Goal: Communication & Community: Participate in discussion

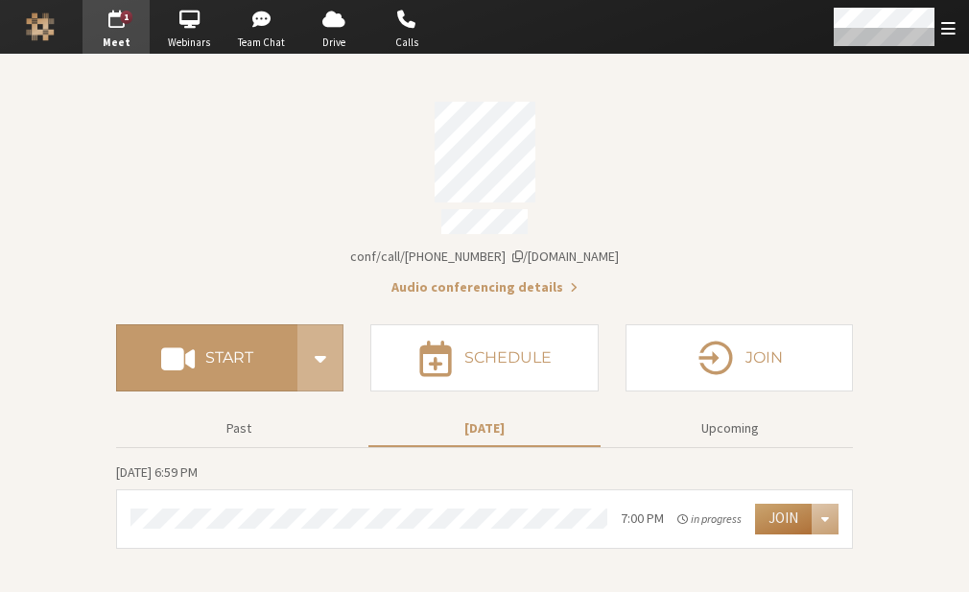
click at [767, 507] on button "Join" at bounding box center [783, 519] width 57 height 31
click at [946, 35] on span "Open menu" at bounding box center [948, 28] width 14 height 18
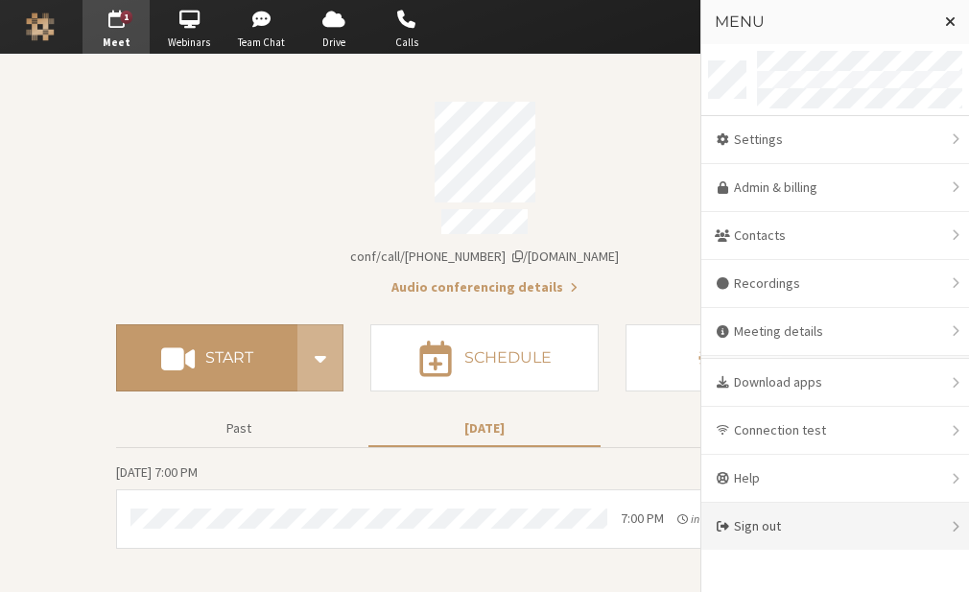
click at [774, 526] on div "Sign out" at bounding box center [835, 526] width 268 height 47
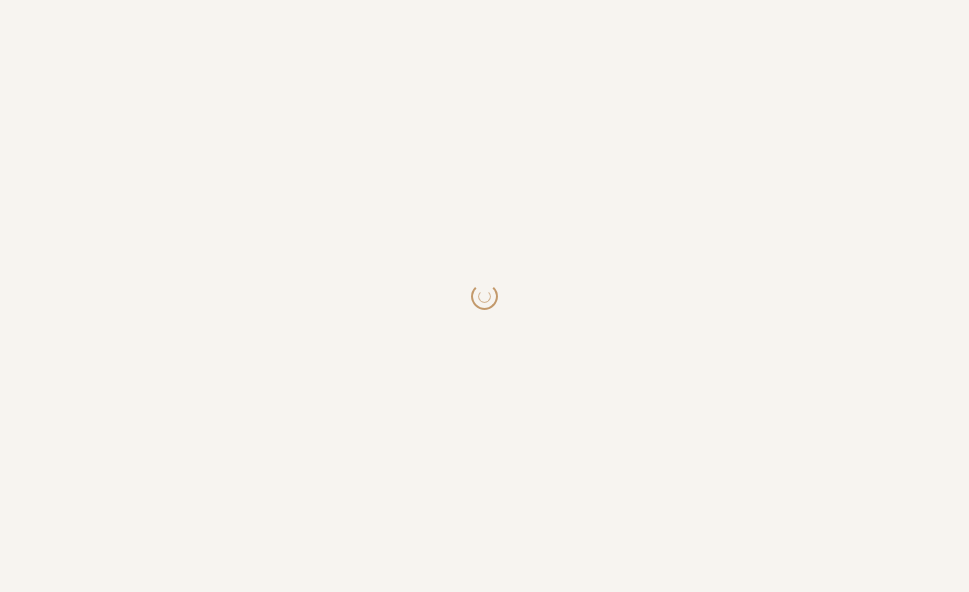
click at [774, 526] on html at bounding box center [484, 296] width 969 height 592
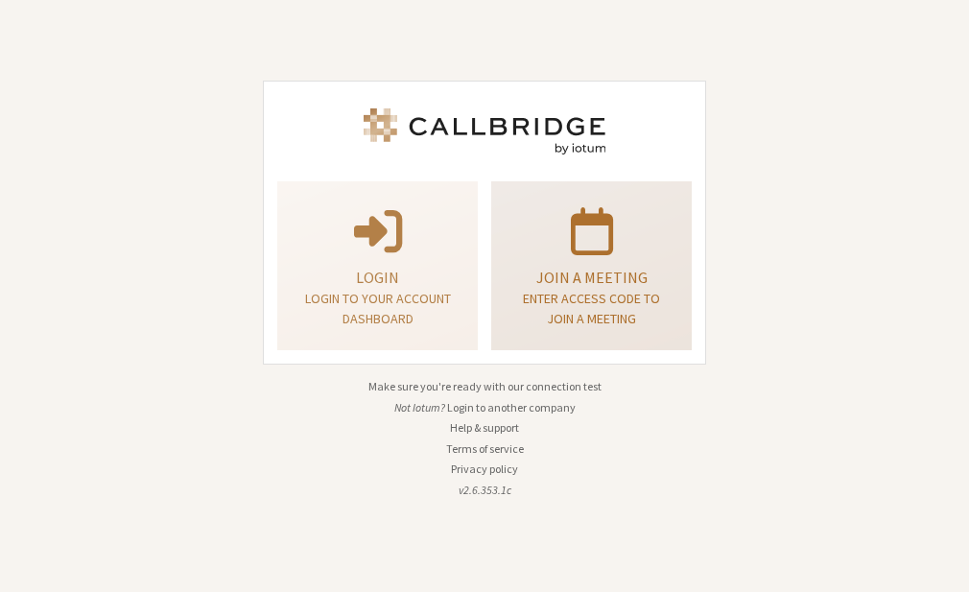
click at [536, 307] on p "Enter access code to join a meeting" at bounding box center [591, 309] width 153 height 40
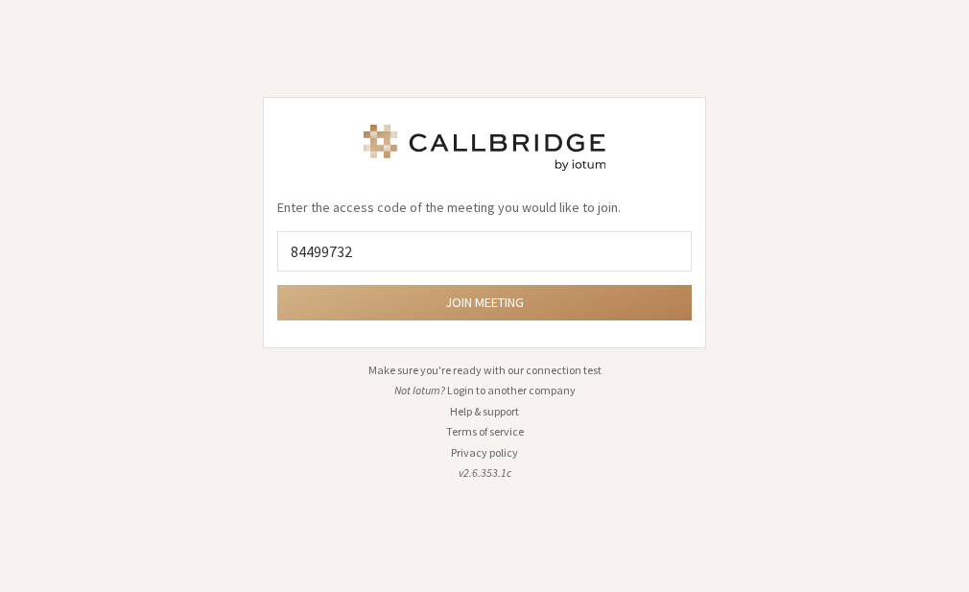
type input "84499732"
click at [277, 285] on button "Join meeting" at bounding box center [484, 302] width 414 height 35
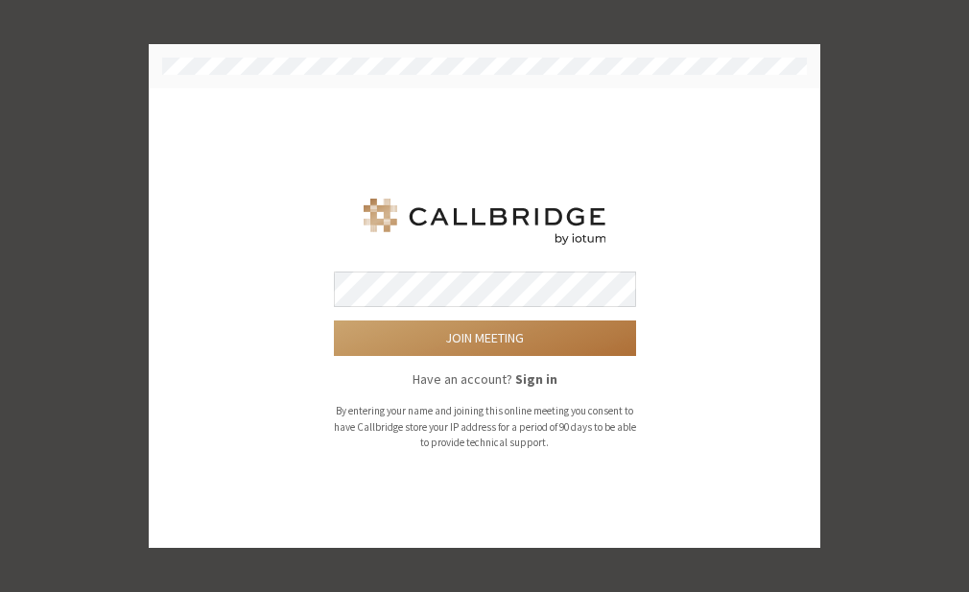
click at [485, 338] on button "Join meeting" at bounding box center [485, 337] width 302 height 35
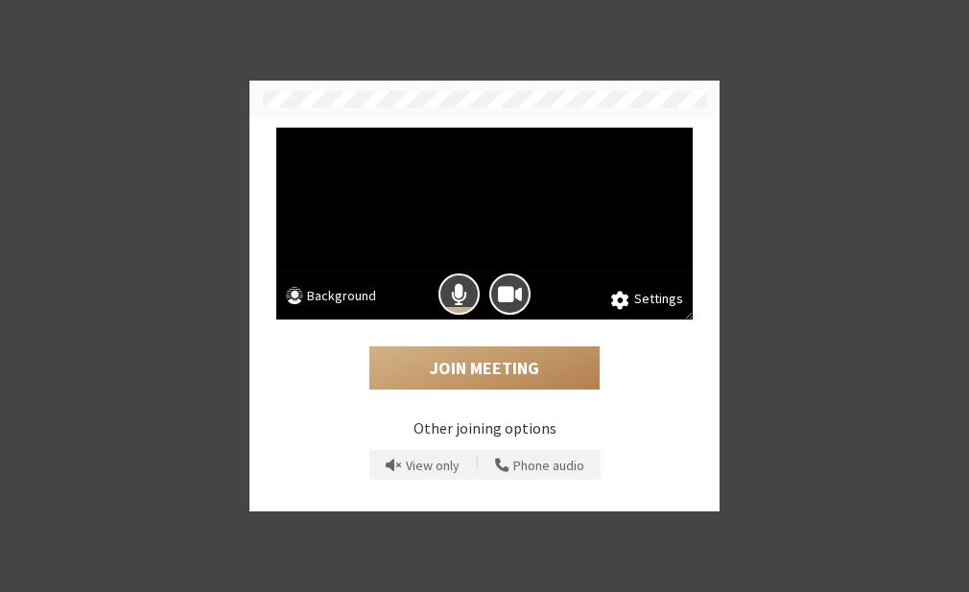
click at [350, 293] on button "Background" at bounding box center [331, 298] width 90 height 24
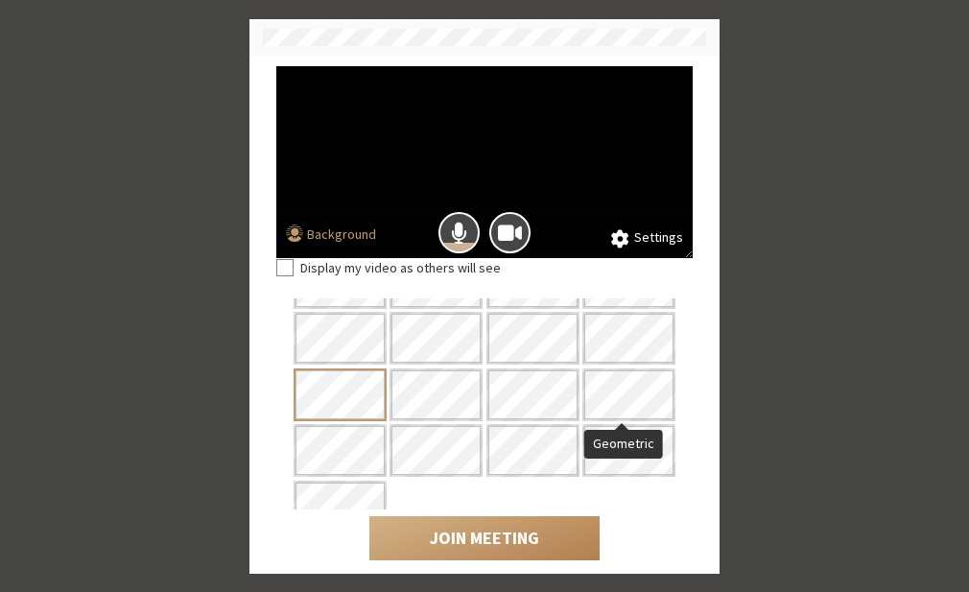
scroll to position [155, 0]
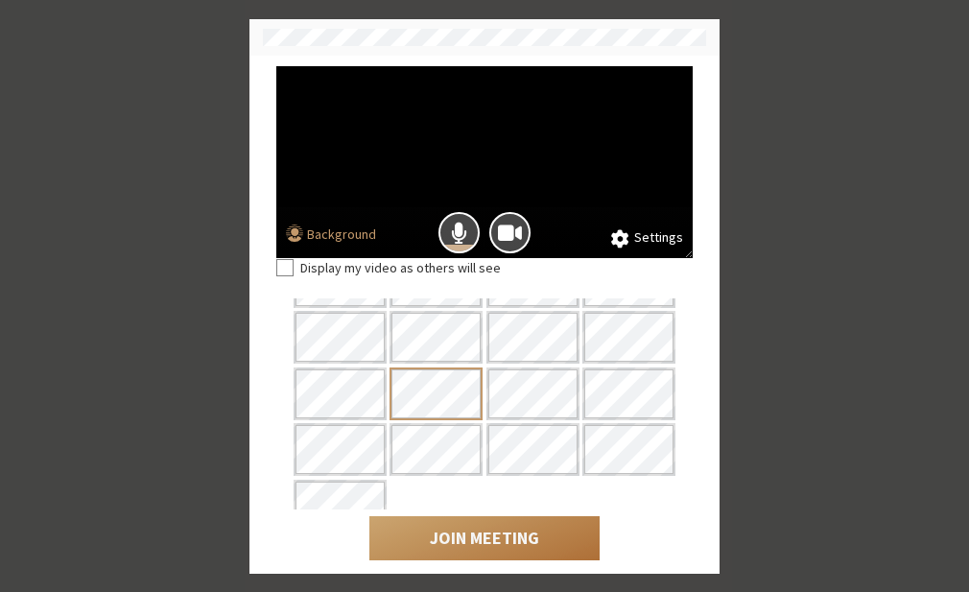
click at [480, 543] on button "Join Meeting" at bounding box center [484, 538] width 230 height 44
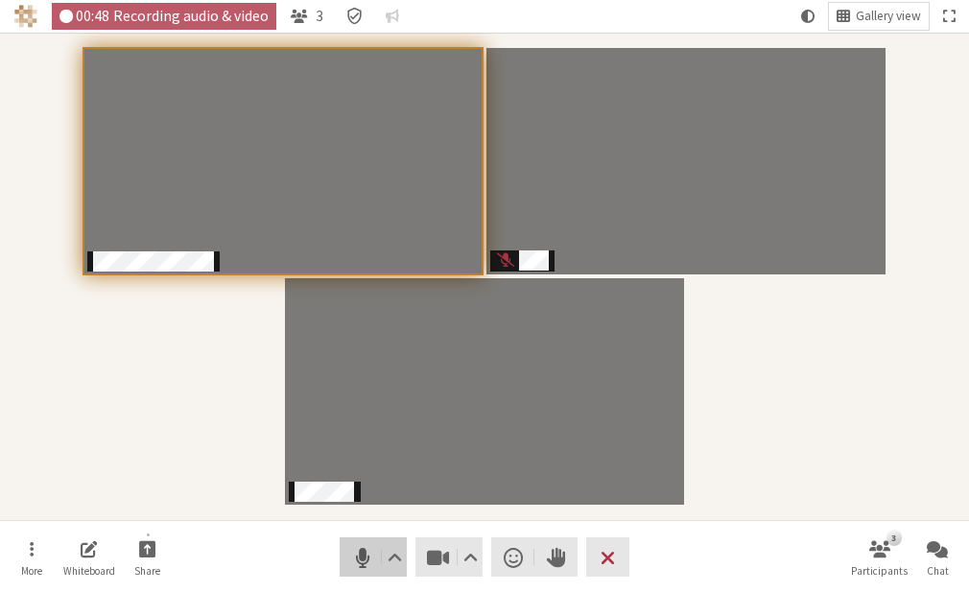
click at [357, 547] on span "Mute (Alt+A)" at bounding box center [362, 557] width 27 height 27
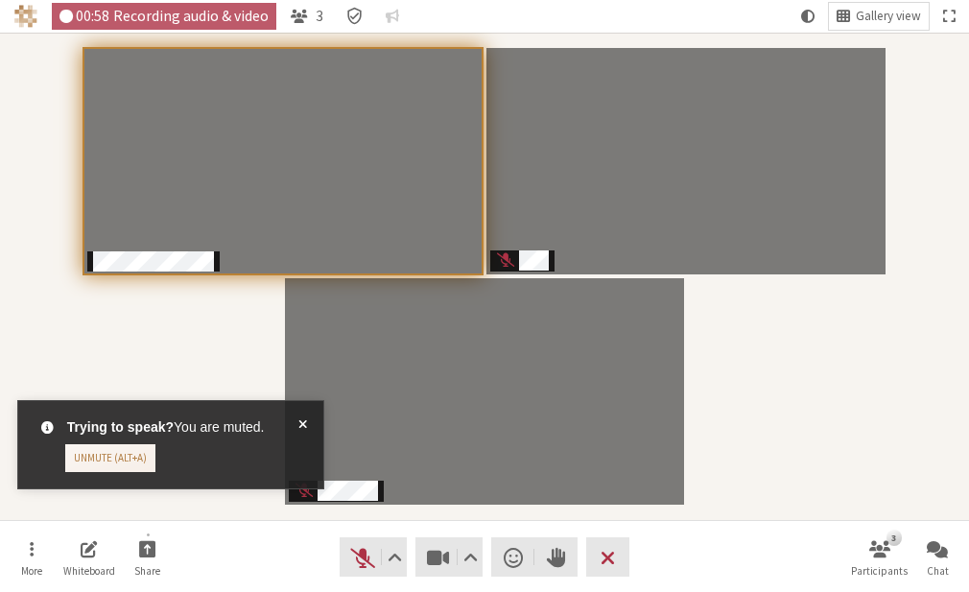
click at [306, 428] on span at bounding box center [302, 444] width 9 height 55
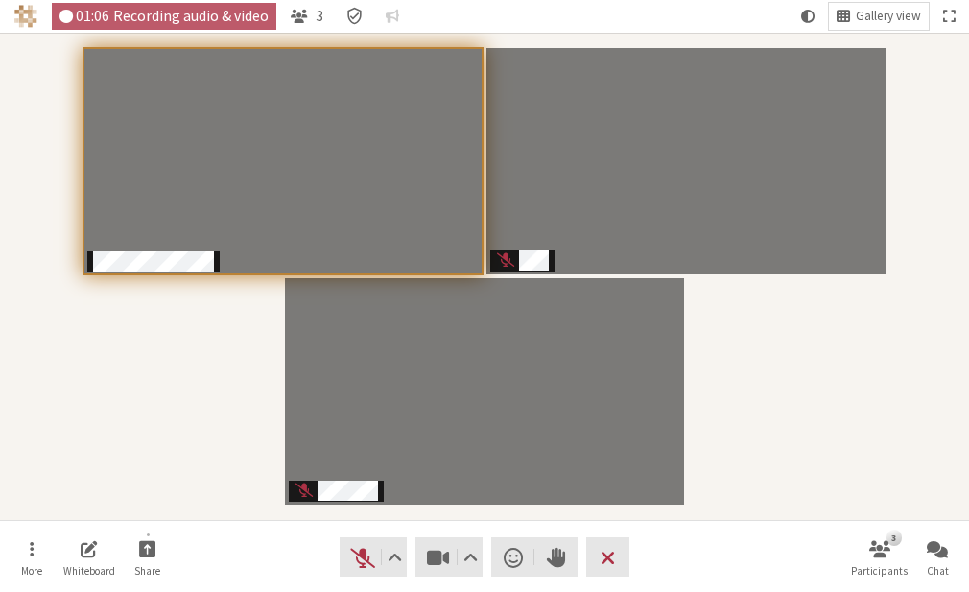
click at [679, 576] on nav "More Whiteboard Share Audio Video Send a reaction Raise hand Leave 3 Participan…" at bounding box center [485, 557] width 960 height 72
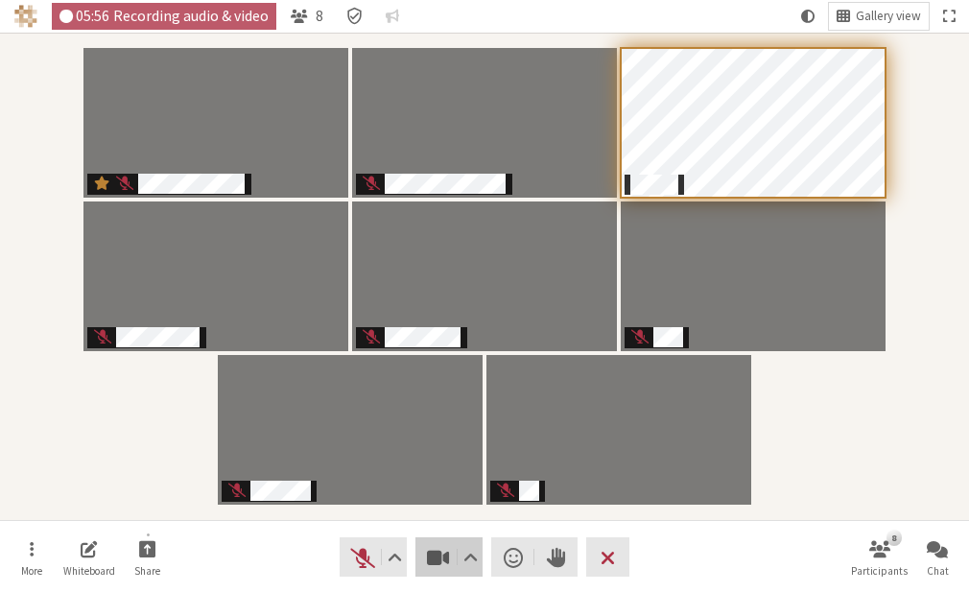
click at [434, 573] on button "Video" at bounding box center [448, 556] width 67 height 39
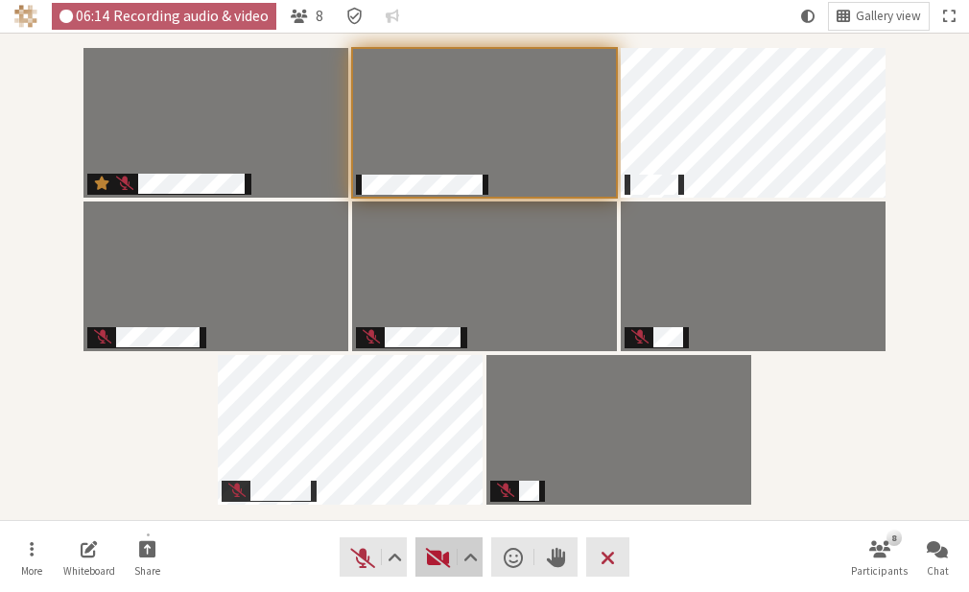
click at [435, 561] on span "Start video (Alt+V)" at bounding box center [438, 557] width 27 height 27
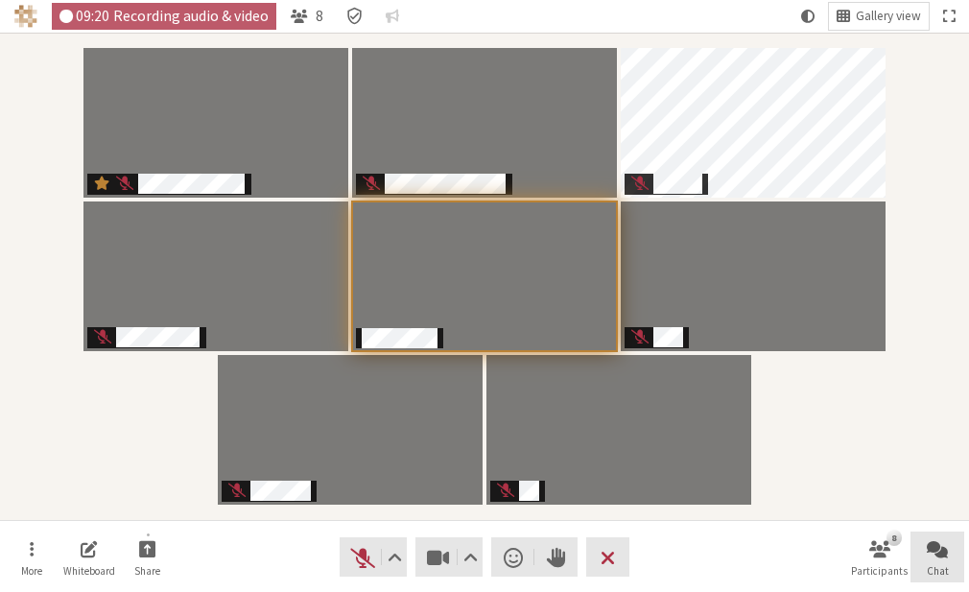
click at [942, 535] on button "Chat" at bounding box center [937, 557] width 54 height 52
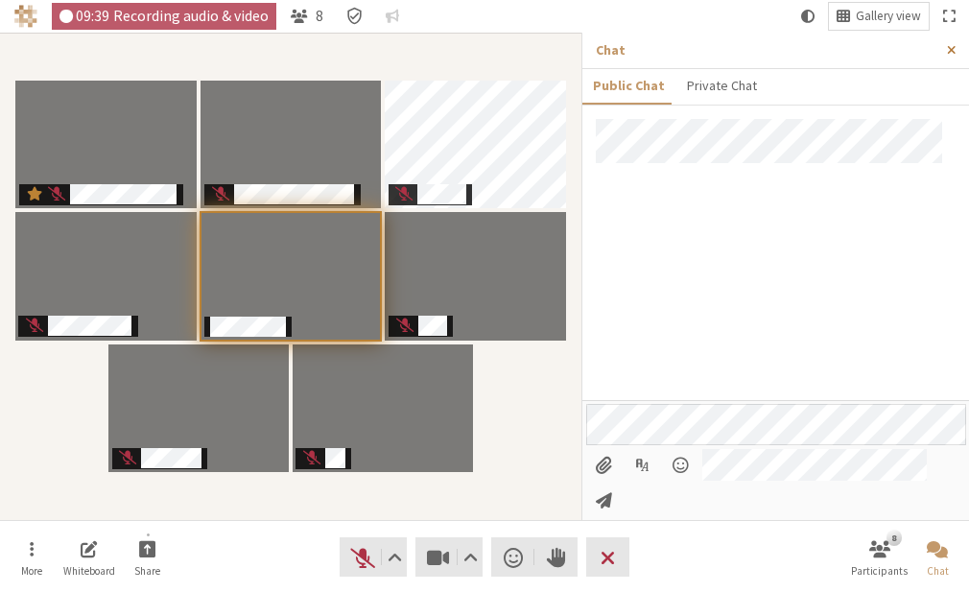
click at [955, 48] on button "Close sidebar" at bounding box center [950, 50] width 35 height 35
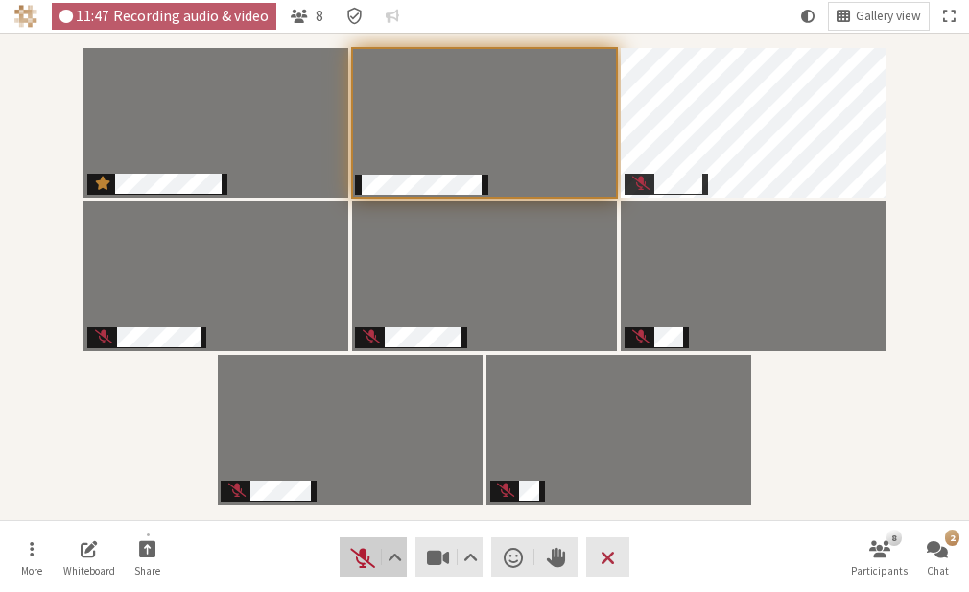
click at [356, 548] on span "Unmute (Alt+A)" at bounding box center [362, 557] width 27 height 27
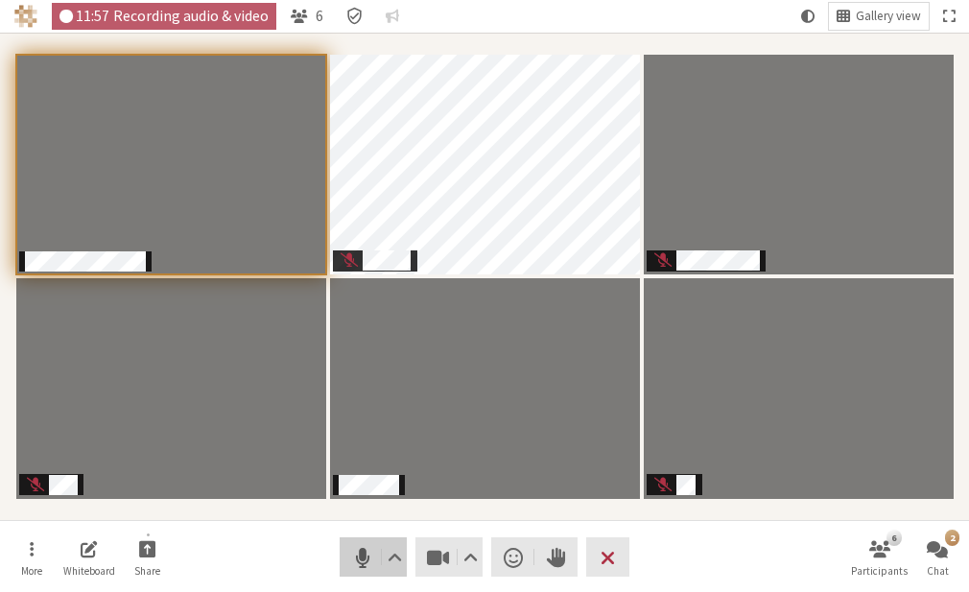
click at [349, 558] on span "Mute (Alt+A)" at bounding box center [362, 557] width 27 height 27
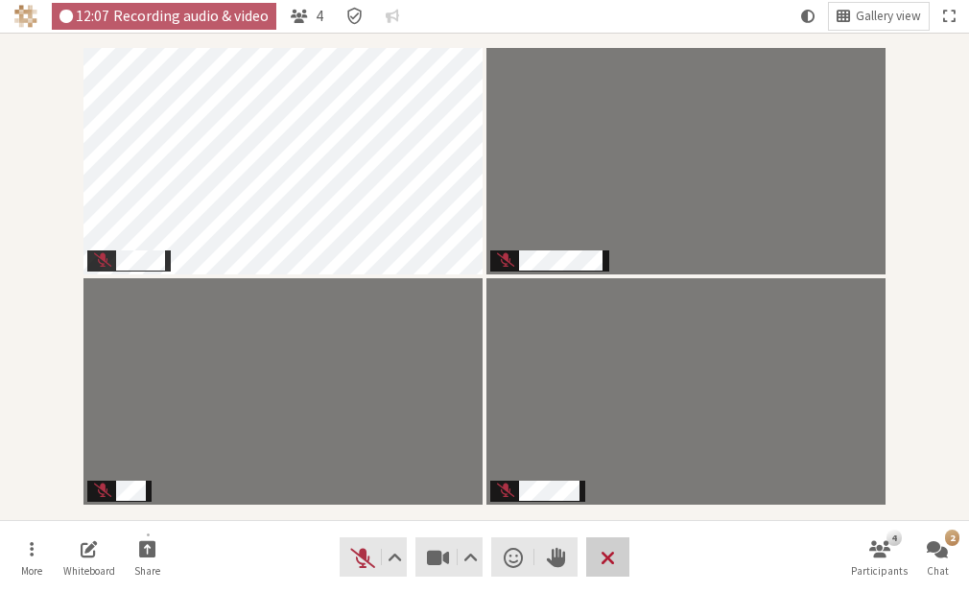
click at [608, 568] on span "Leave meeting" at bounding box center [608, 557] width 14 height 27
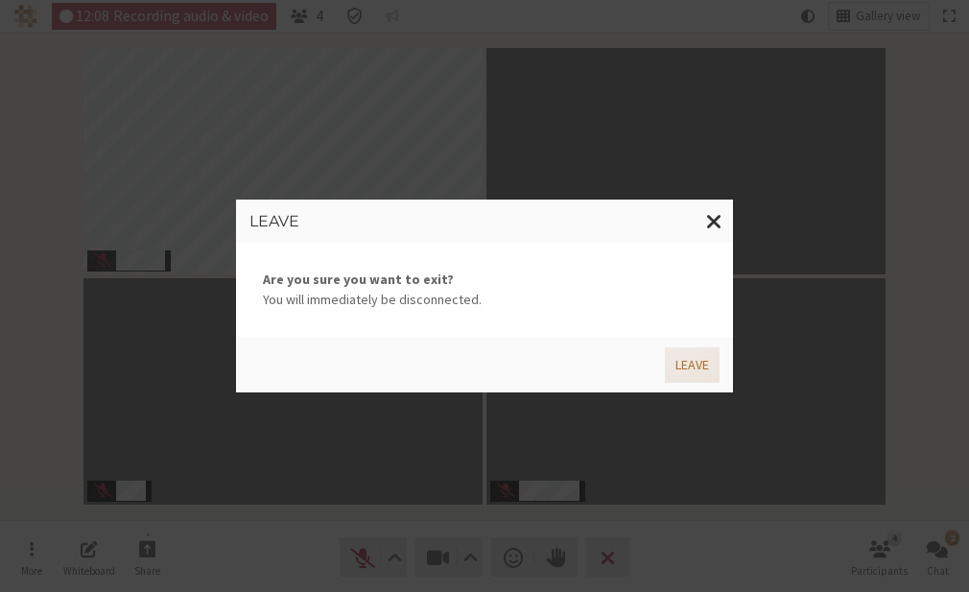
click at [695, 371] on button "Leave" at bounding box center [692, 364] width 55 height 35
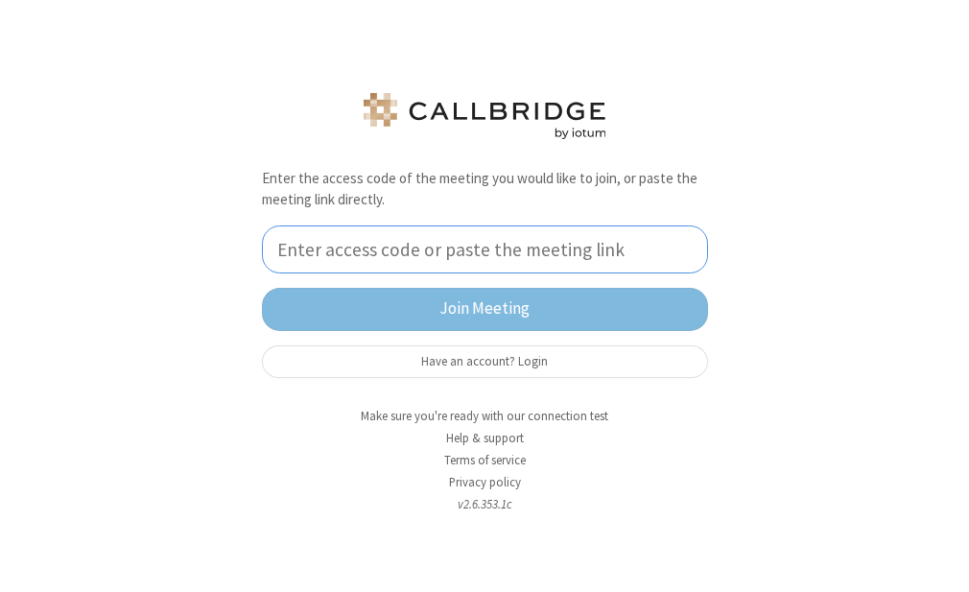
click at [472, 261] on input "tel" at bounding box center [485, 249] width 446 height 48
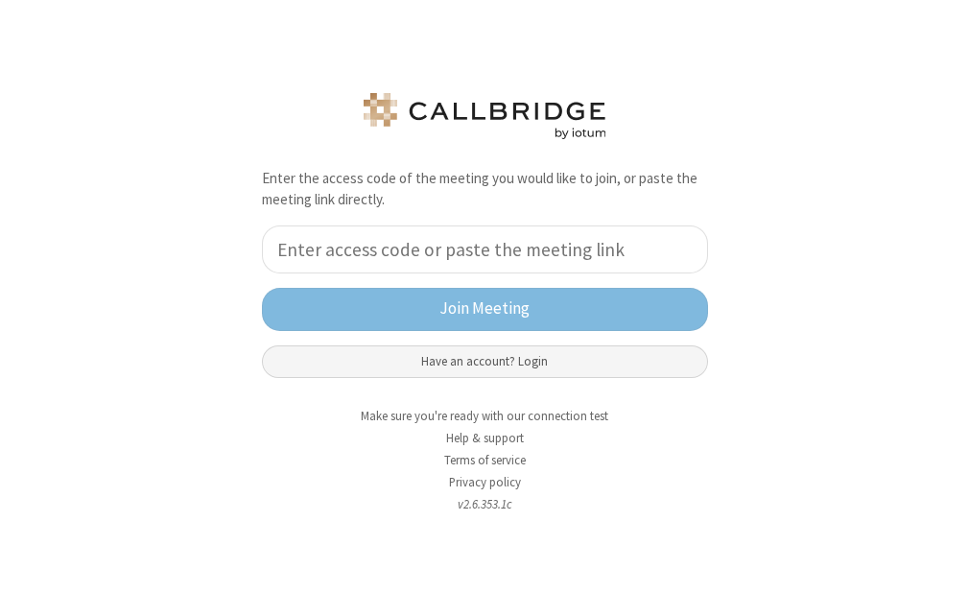
click at [546, 365] on button "Have an account? Login" at bounding box center [485, 361] width 446 height 33
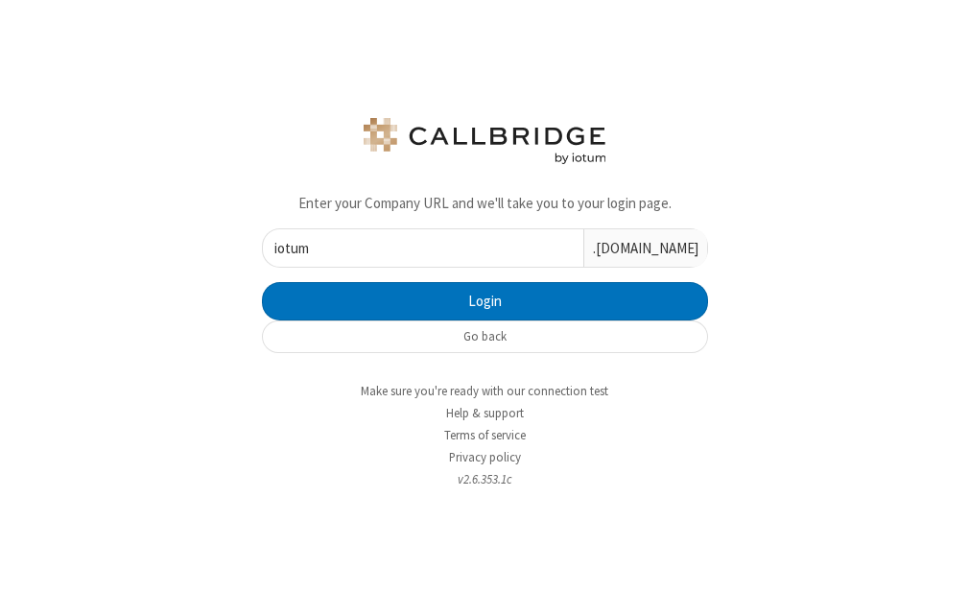
type input "iotum"
click at [262, 282] on button "Login" at bounding box center [485, 301] width 446 height 38
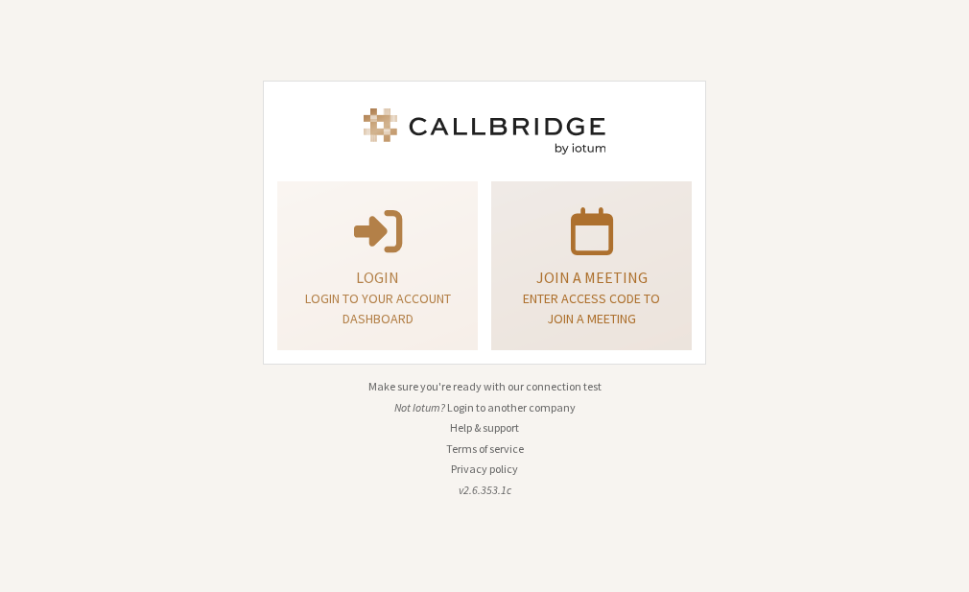
click at [541, 274] on p "Join a meeting" at bounding box center [591, 277] width 153 height 23
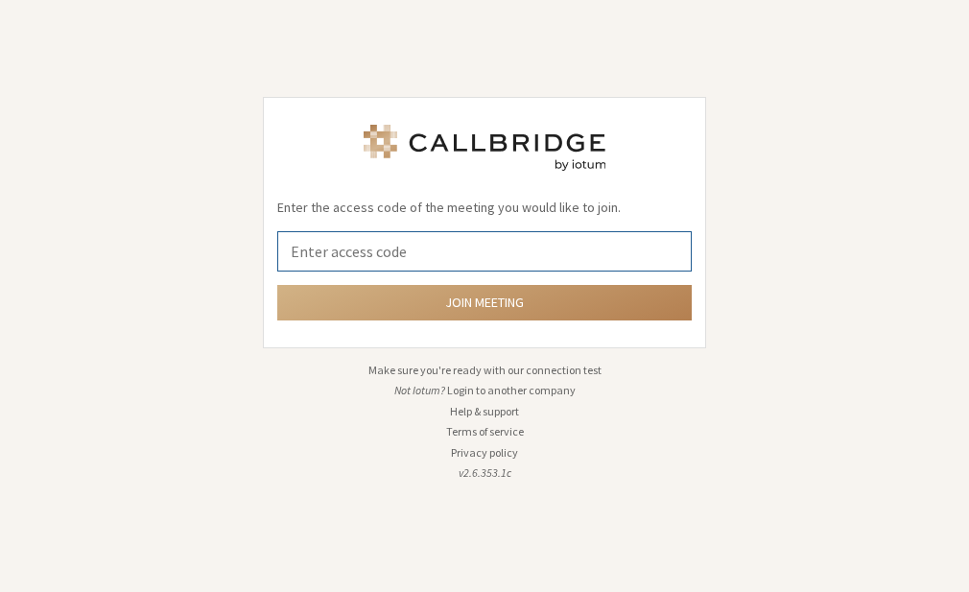
paste input "84499732"
type input "84499732"
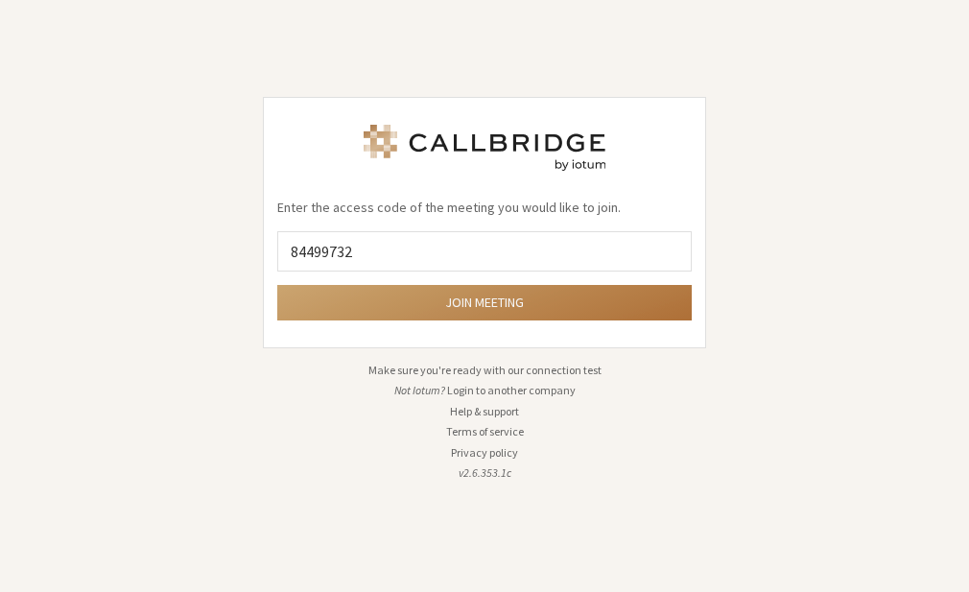
click at [477, 307] on button "Join meeting" at bounding box center [484, 302] width 414 height 35
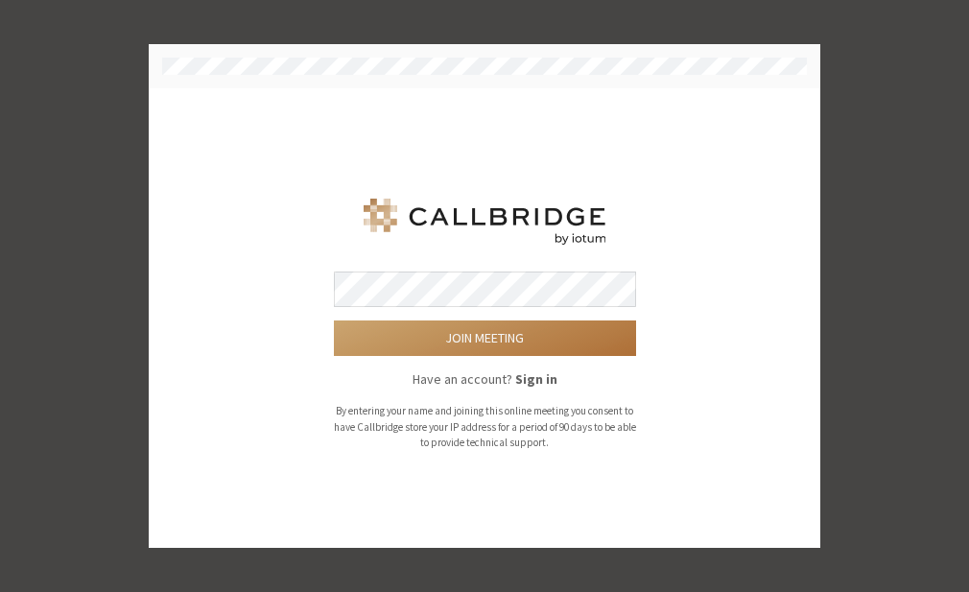
click at [487, 333] on button "Join meeting" at bounding box center [485, 337] width 302 height 35
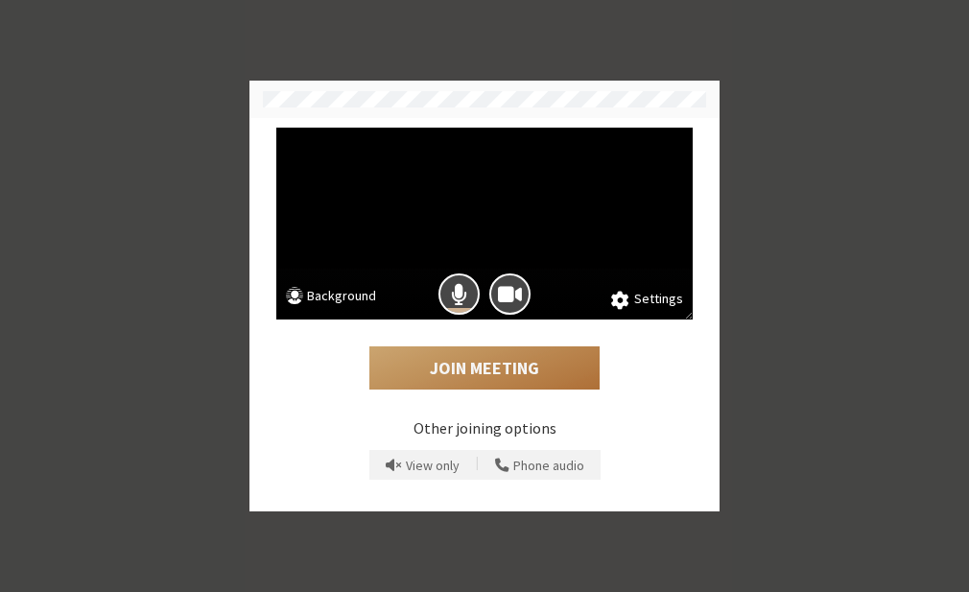
click at [481, 378] on button "Join Meeting" at bounding box center [484, 368] width 230 height 44
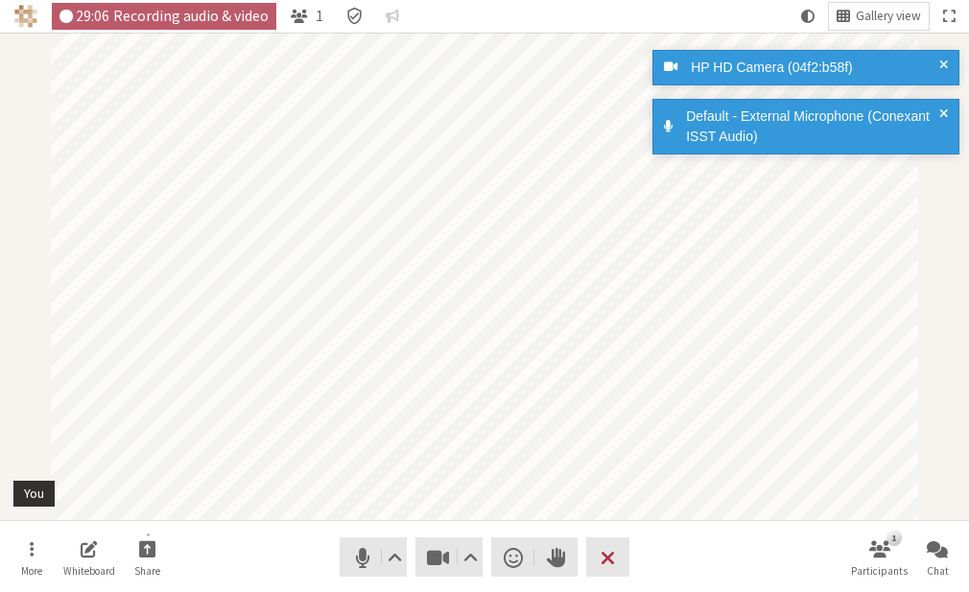
click at [484, 276] on div "Participant" at bounding box center [484, 276] width 0 height 0
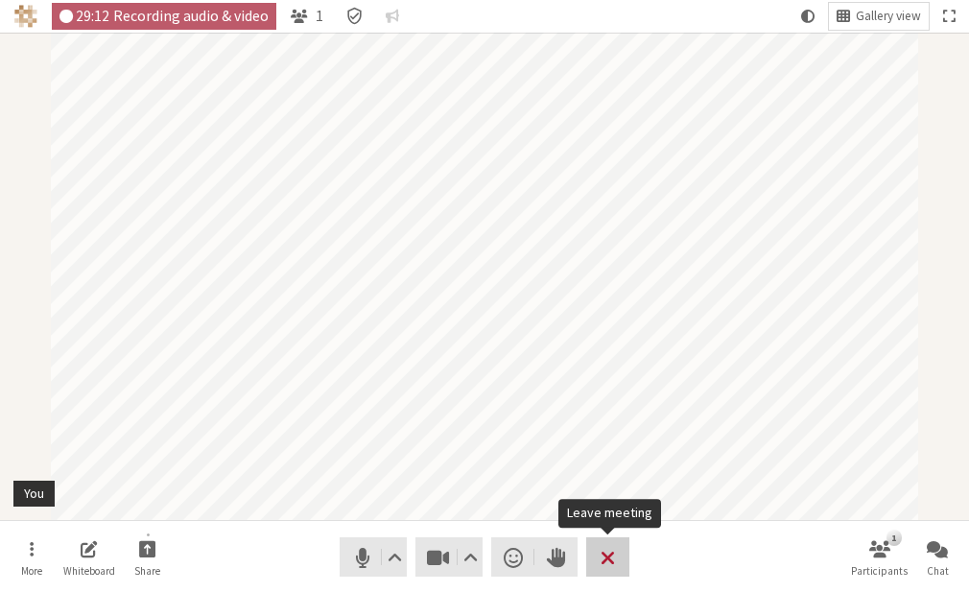
click at [603, 553] on span "Leave meeting" at bounding box center [608, 557] width 14 height 27
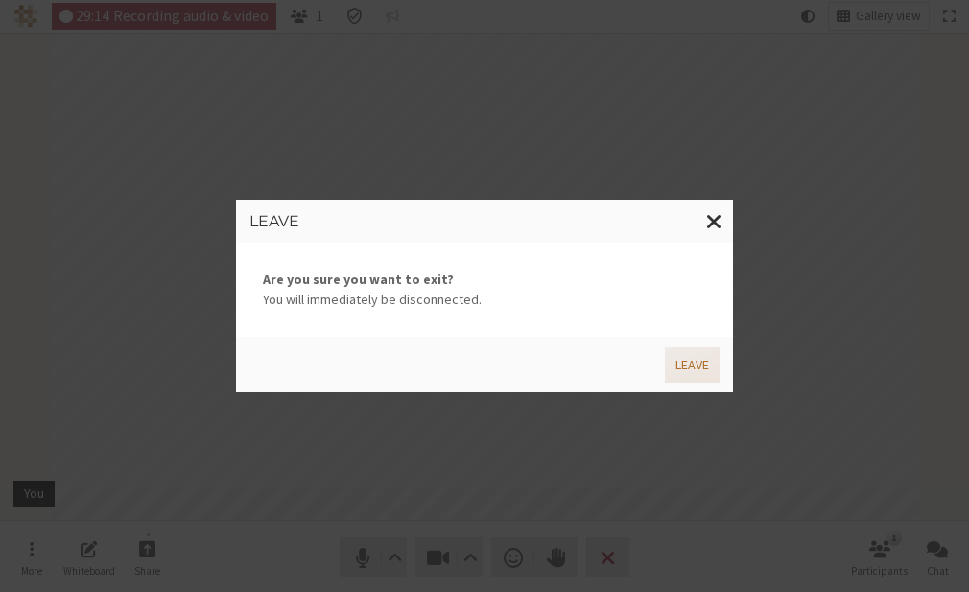
click at [681, 365] on button "Leave" at bounding box center [692, 364] width 55 height 35
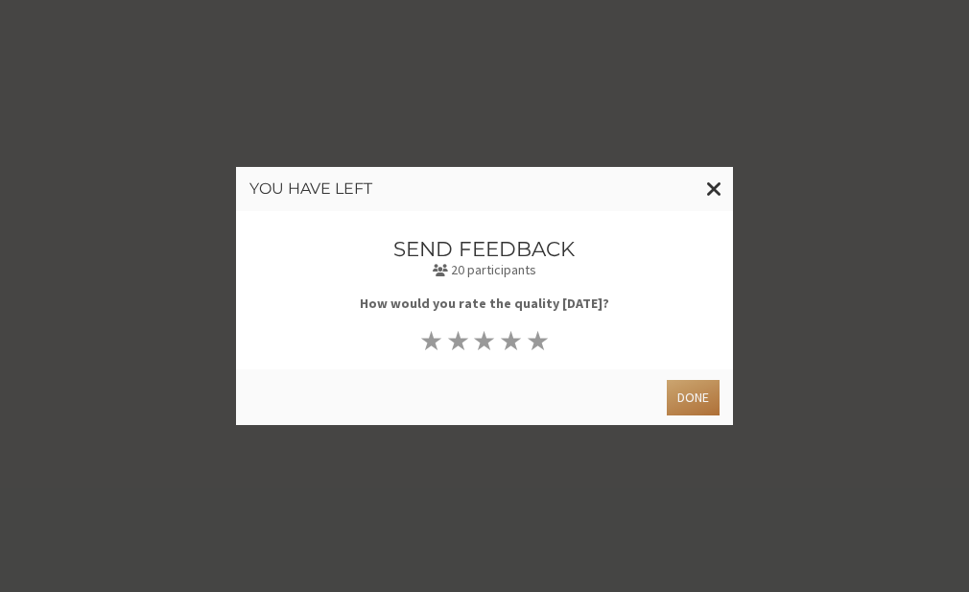
click at [698, 400] on button "Done" at bounding box center [693, 397] width 53 height 35
